Goal: Information Seeking & Learning: Learn about a topic

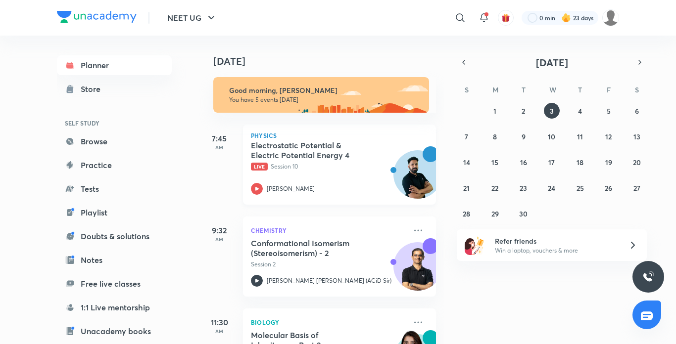
click at [255, 188] on icon at bounding box center [256, 188] width 3 height 3
click at [579, 110] on abbr "4" at bounding box center [580, 110] width 4 height 9
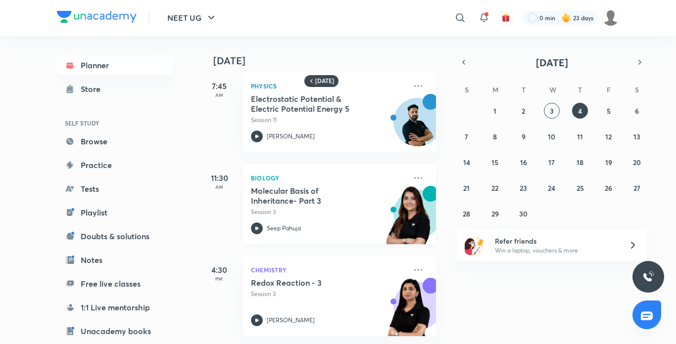
scroll to position [14, 0]
click at [547, 106] on button "3" at bounding box center [552, 111] width 16 height 16
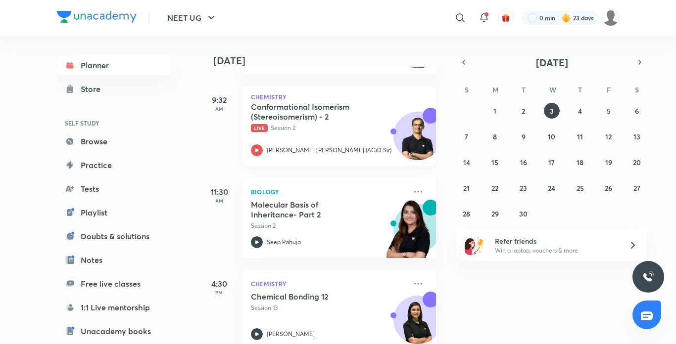
scroll to position [152, 0]
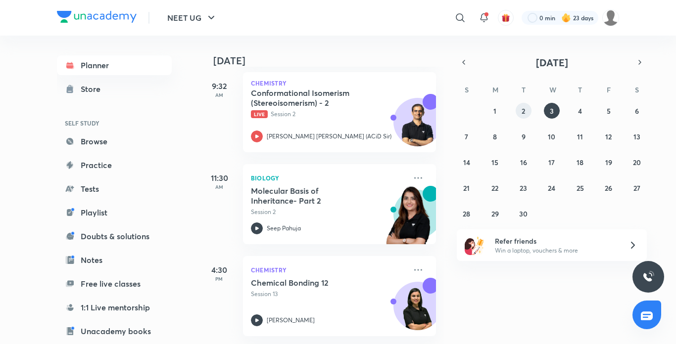
click at [520, 118] on button "2" at bounding box center [524, 111] width 16 height 16
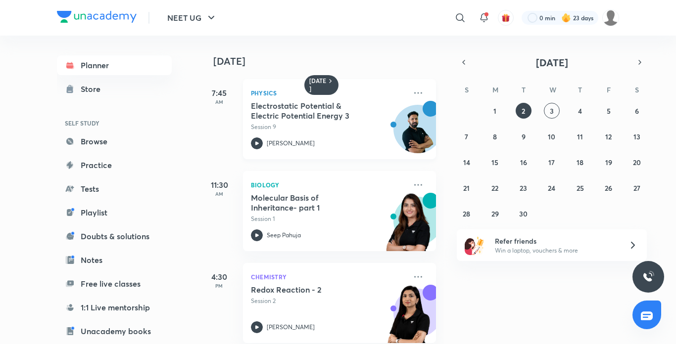
scroll to position [14, 0]
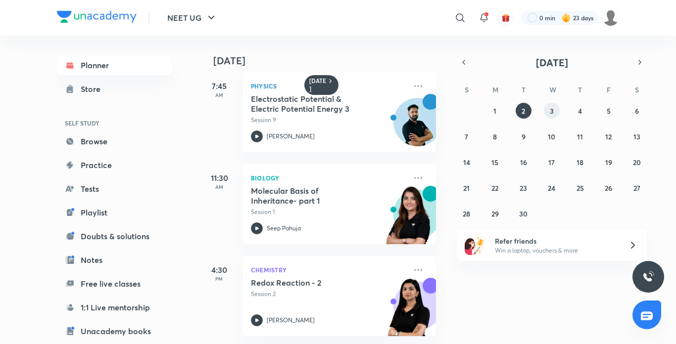
click at [552, 116] on button "3" at bounding box center [552, 111] width 16 height 16
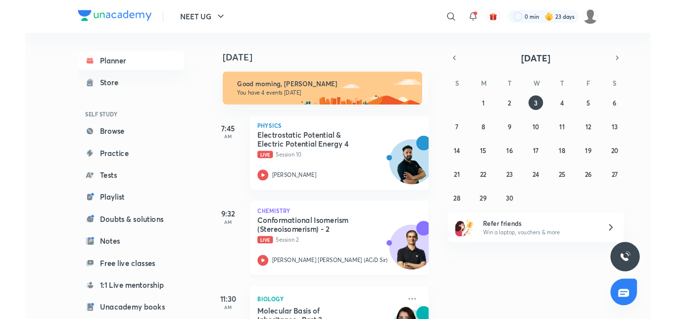
scroll to position [152, 0]
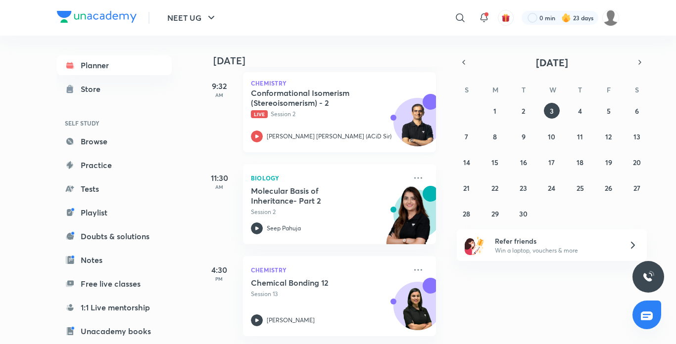
click at [258, 131] on icon at bounding box center [257, 137] width 12 height 12
click at [258, 135] on icon at bounding box center [256, 136] width 3 height 3
click at [259, 110] on span "Live" at bounding box center [259, 114] width 17 height 8
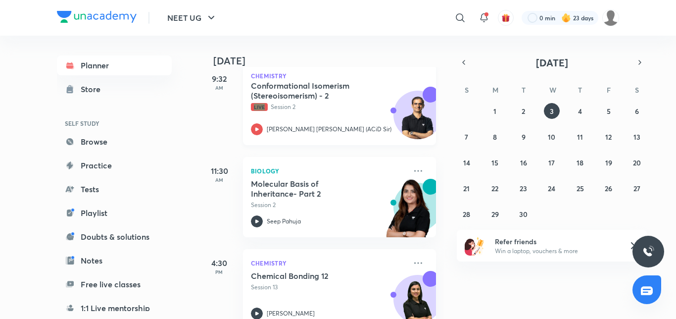
scroll to position [178, 0]
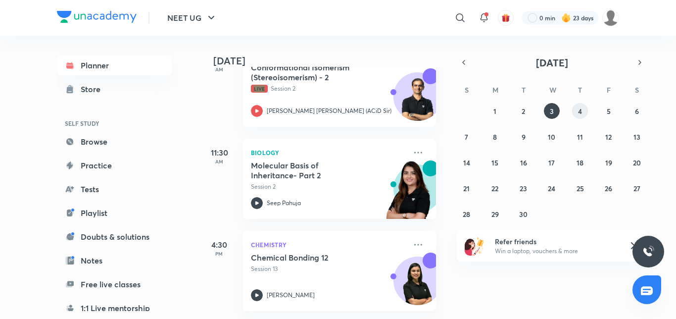
click at [578, 111] on abbr "4" at bounding box center [580, 110] width 4 height 9
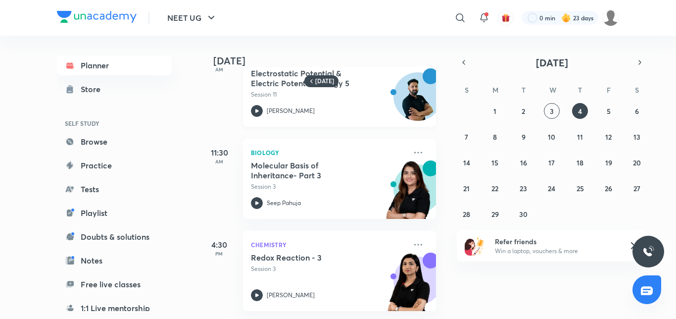
scroll to position [40, 0]
click at [545, 113] on button "3" at bounding box center [552, 111] width 16 height 16
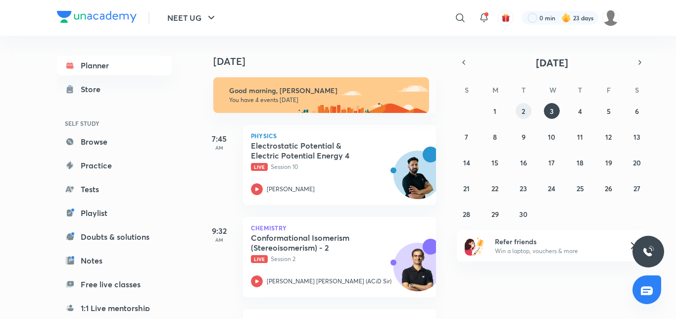
click at [525, 115] on abbr "2" at bounding box center [523, 110] width 3 height 9
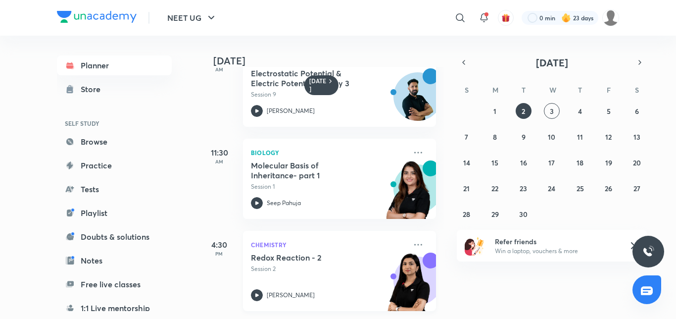
click at [259, 289] on icon at bounding box center [257, 295] width 12 height 12
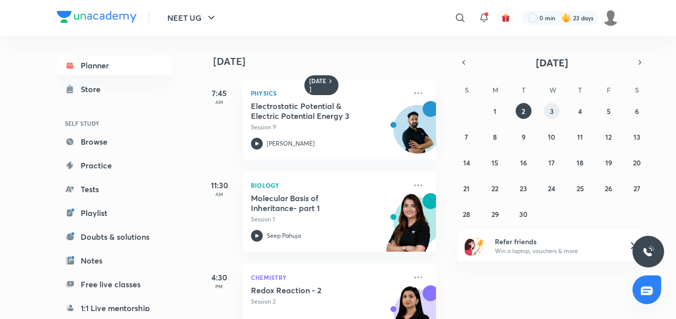
click at [550, 114] on abbr "3" at bounding box center [552, 110] width 4 height 9
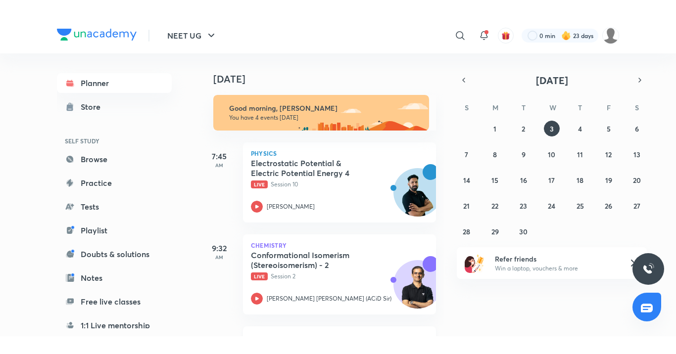
scroll to position [178, 0]
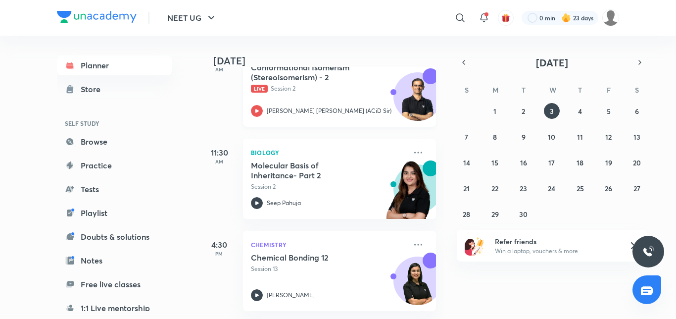
click at [259, 108] on icon at bounding box center [257, 111] width 12 height 12
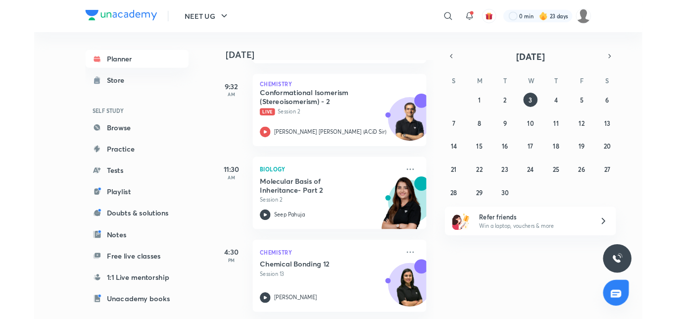
scroll to position [142, 0]
